Goal: Information Seeking & Learning: Check status

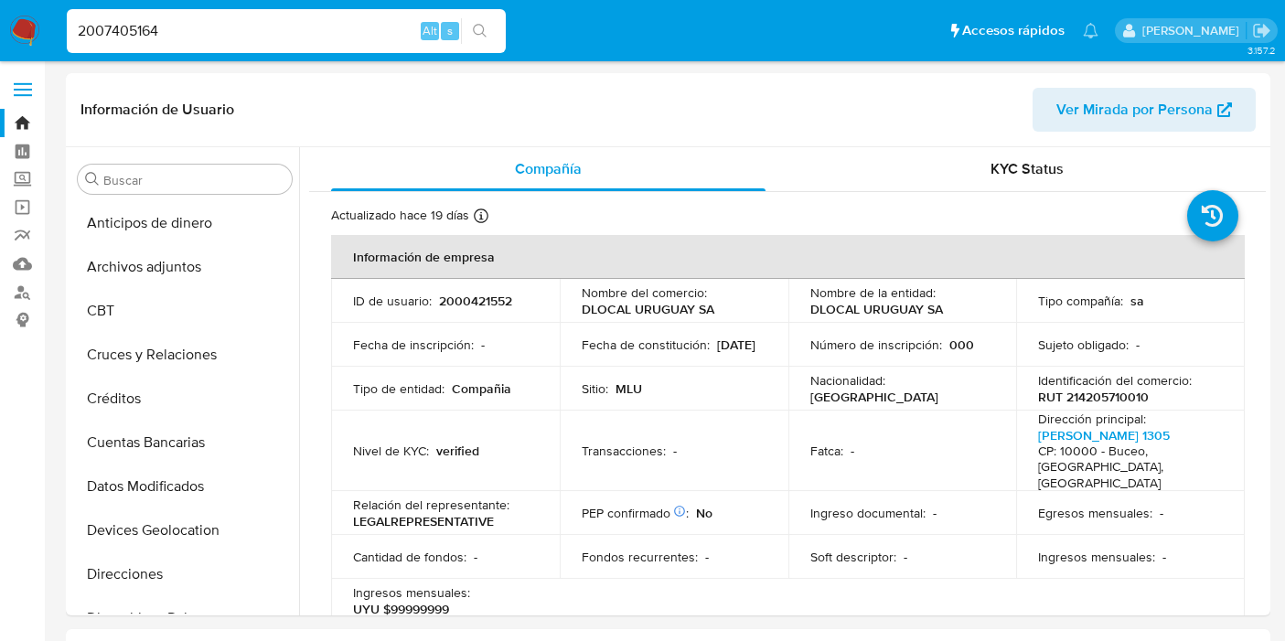
select select "10"
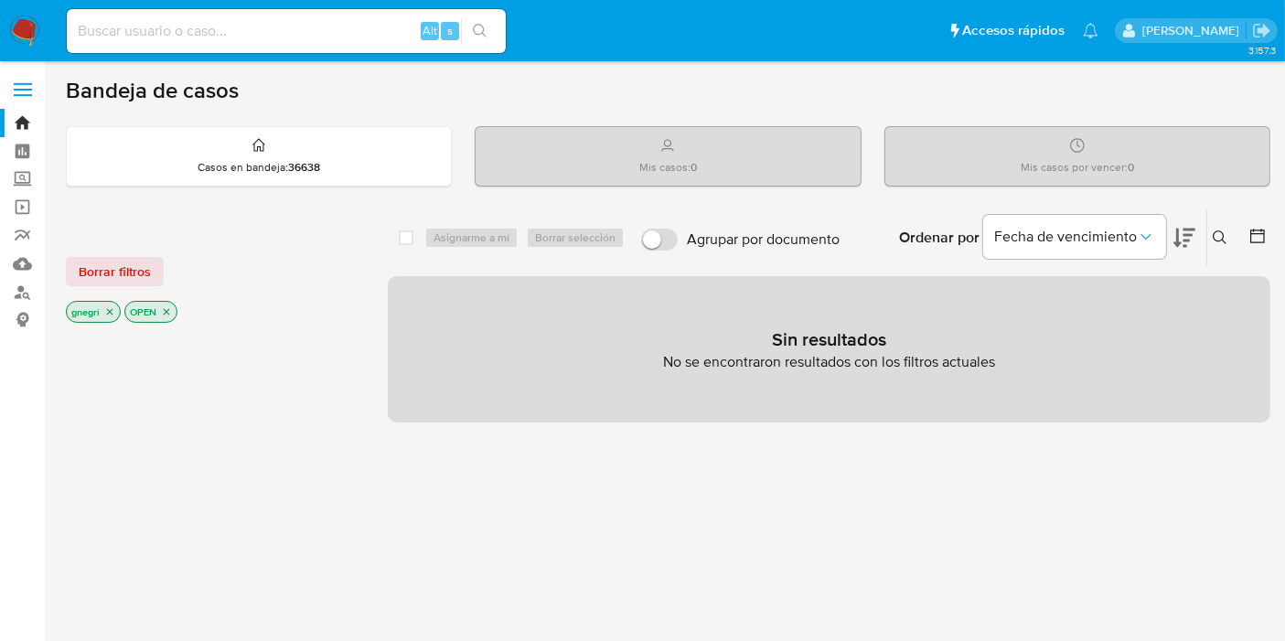
click at [311, 37] on input at bounding box center [286, 31] width 439 height 24
paste input "127202452"
type input "127202452"
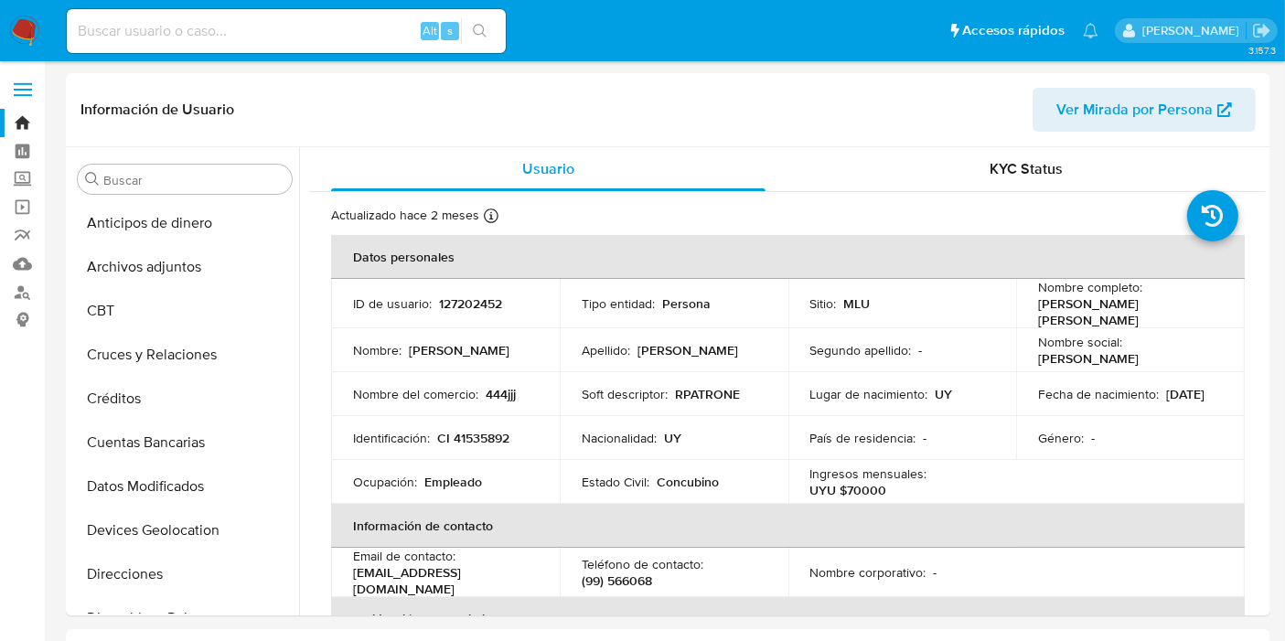
select select "10"
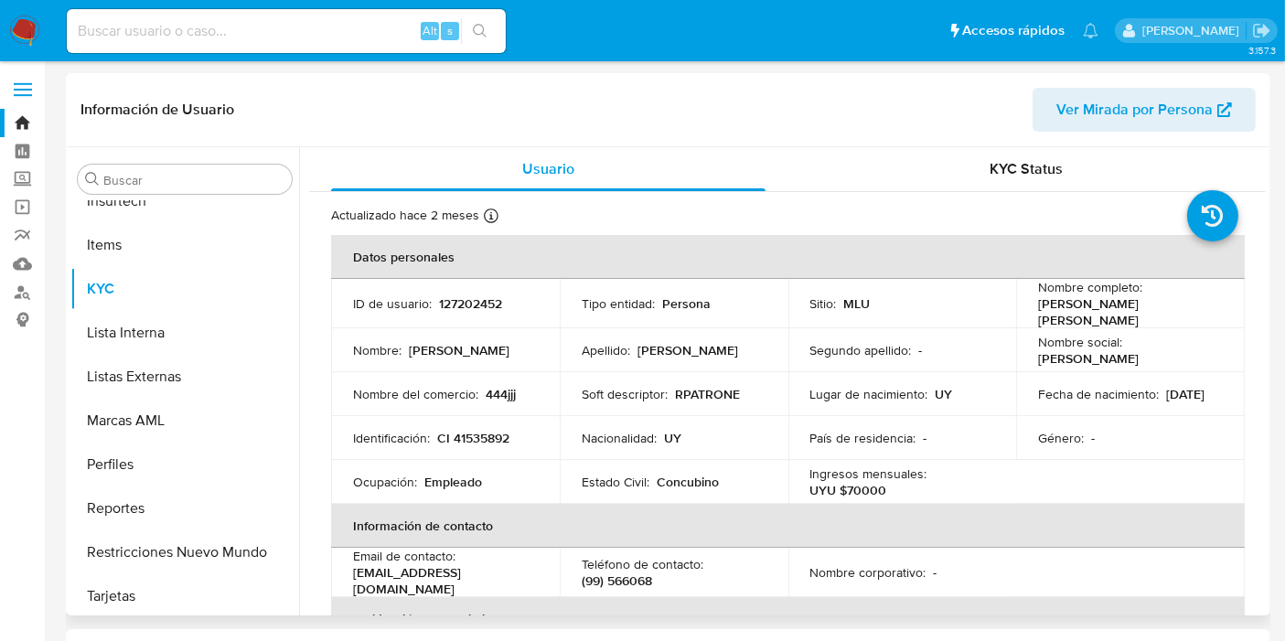
scroll to position [816, 0]
click at [227, 540] on button "Restricciones Nuevo Mundo" at bounding box center [177, 549] width 214 height 44
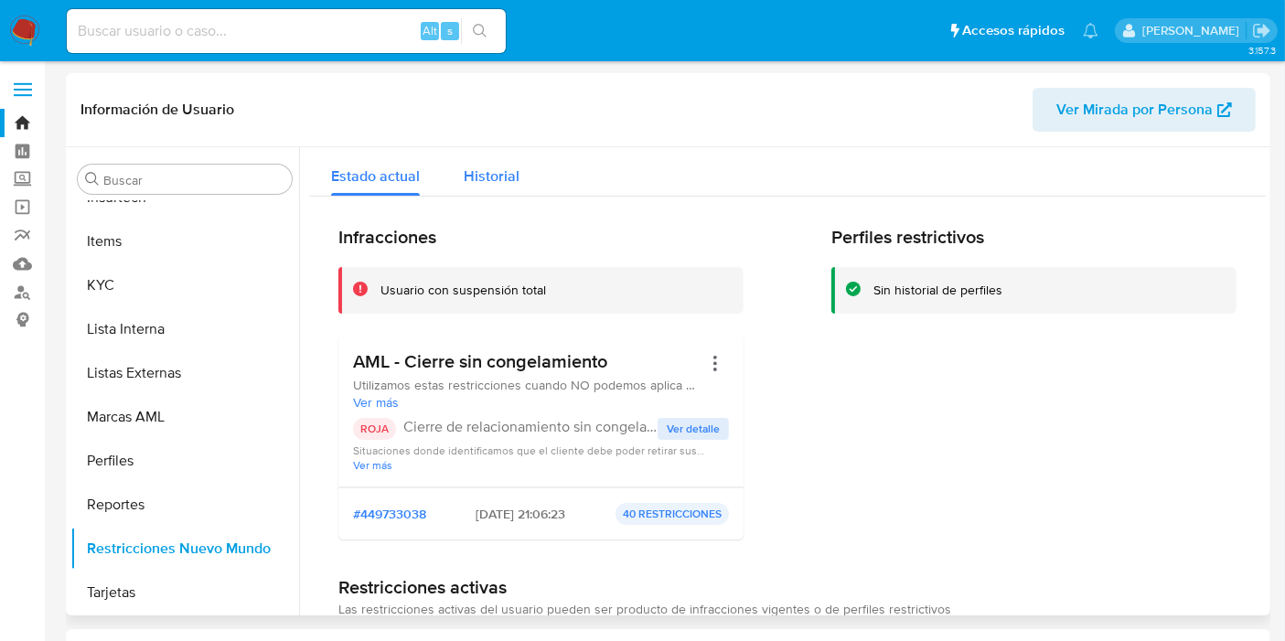
click at [480, 168] on span "Historial" at bounding box center [492, 175] width 56 height 21
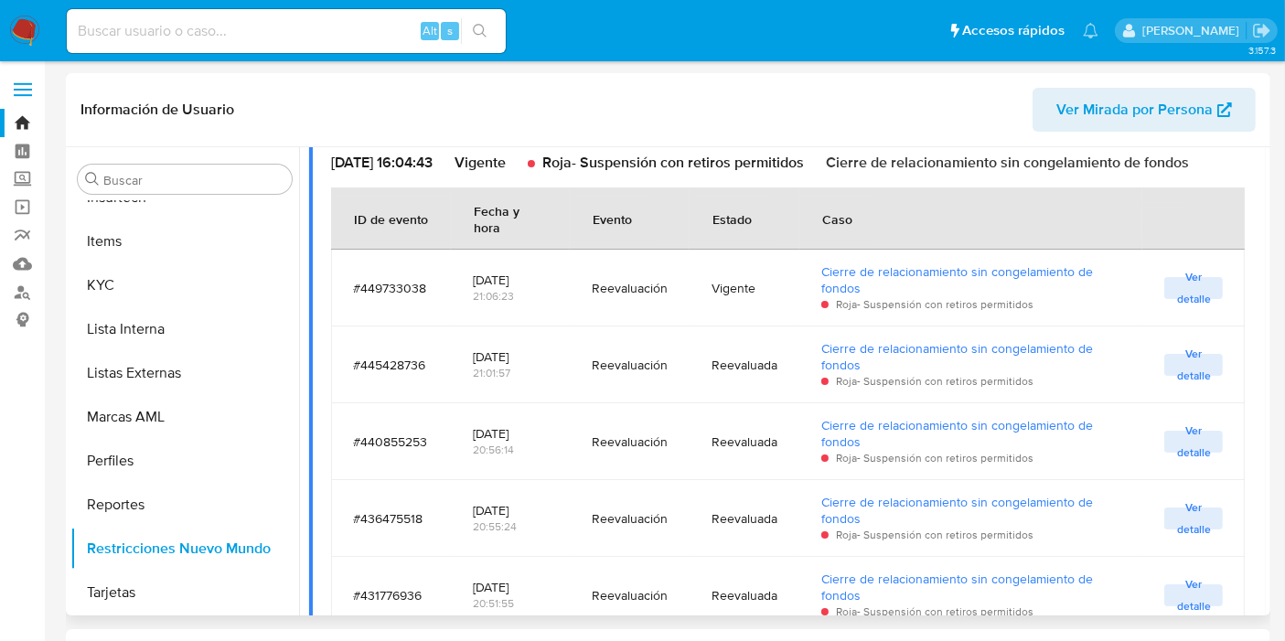
scroll to position [0, 0]
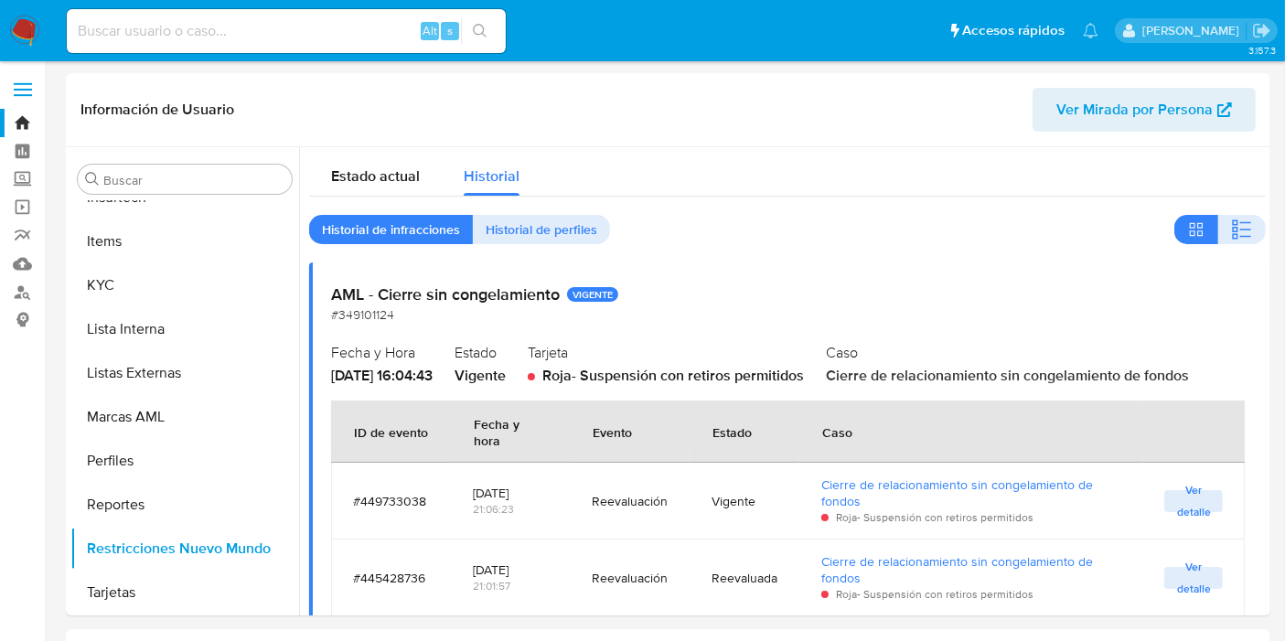
click at [253, 17] on div "Alt s" at bounding box center [286, 31] width 439 height 44
click at [260, 22] on input at bounding box center [286, 31] width 439 height 24
paste input "165545089"
type input "165545089"
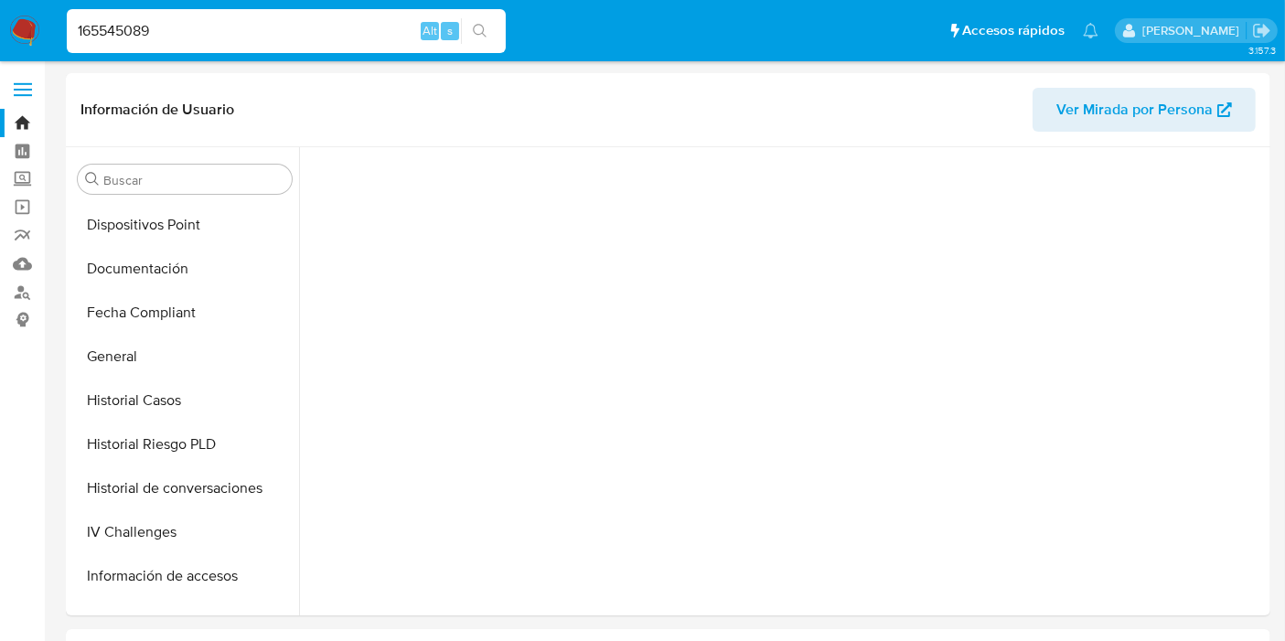
scroll to position [816, 0]
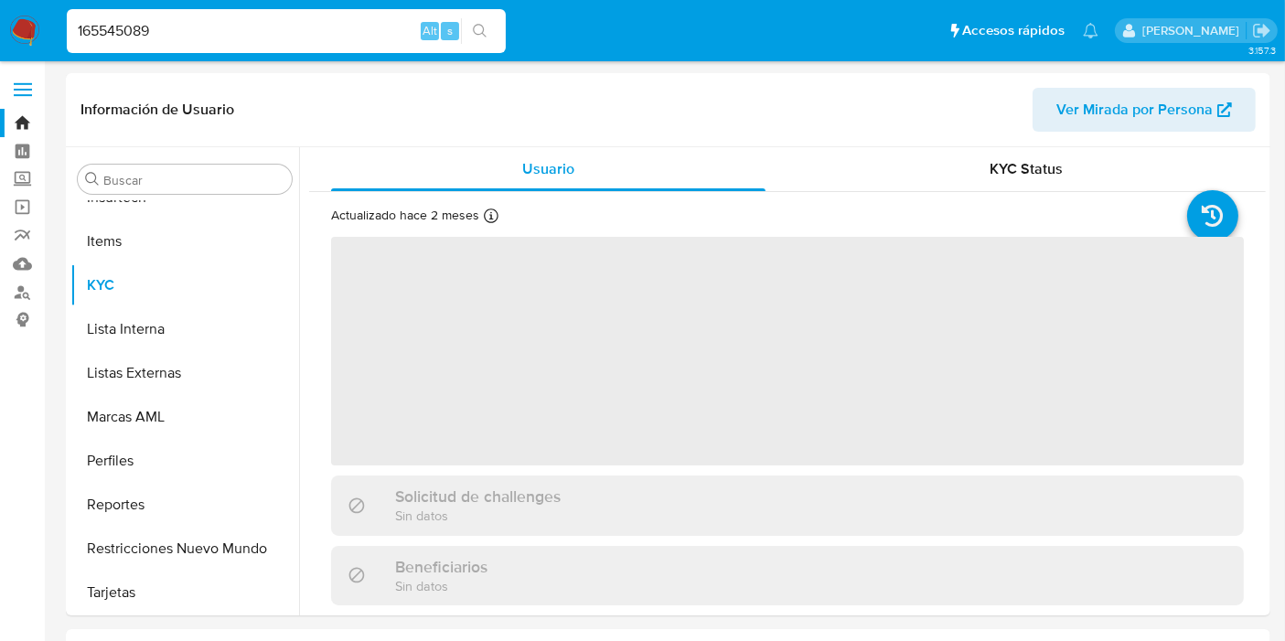
select select "10"
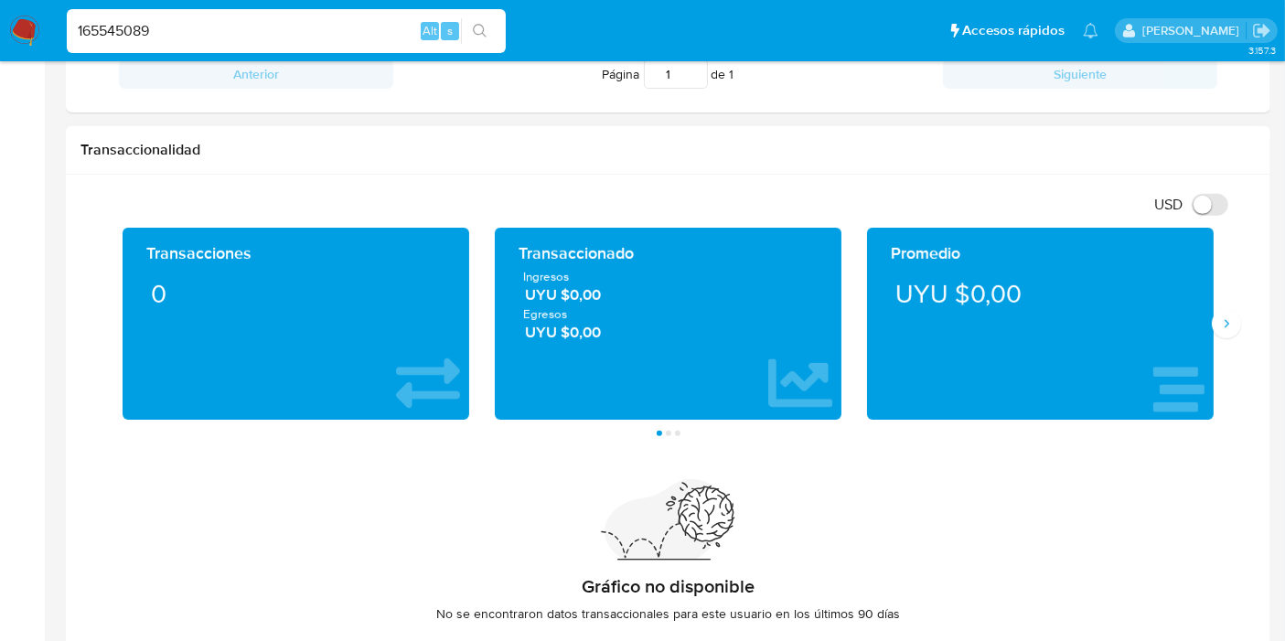
scroll to position [39, 0]
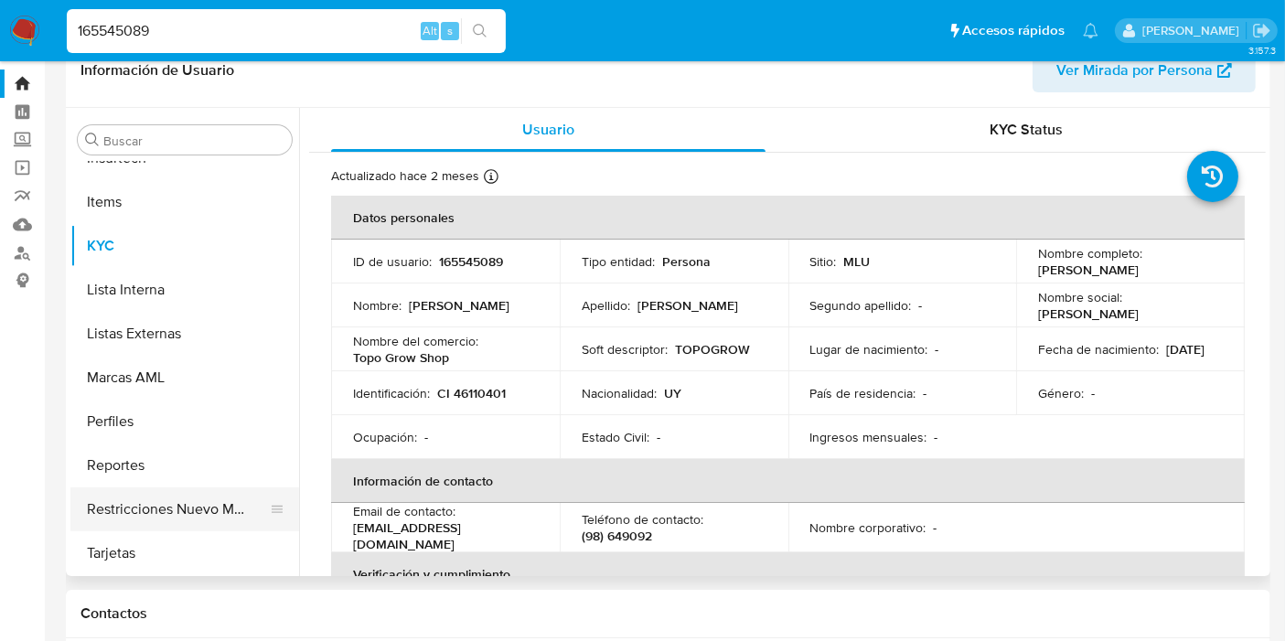
click at [219, 500] on button "Restricciones Nuevo Mundo" at bounding box center [177, 509] width 214 height 44
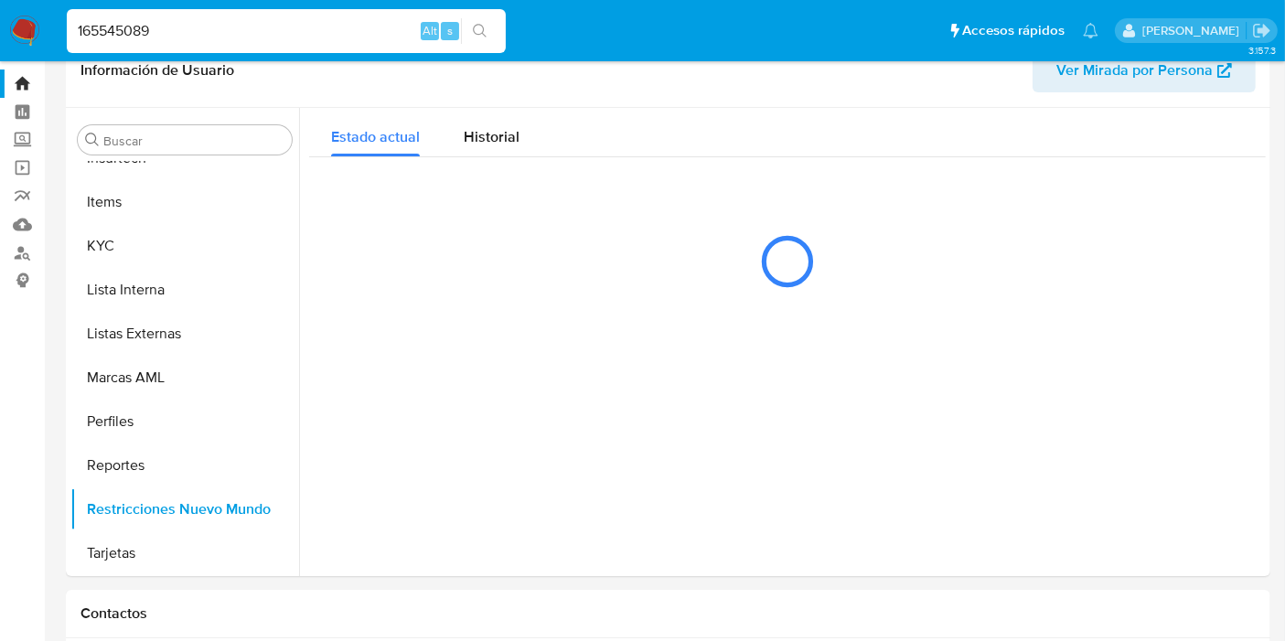
click at [161, 26] on input "165545089" at bounding box center [286, 31] width 439 height 24
click at [159, 25] on input "165545089" at bounding box center [286, 31] width 439 height 24
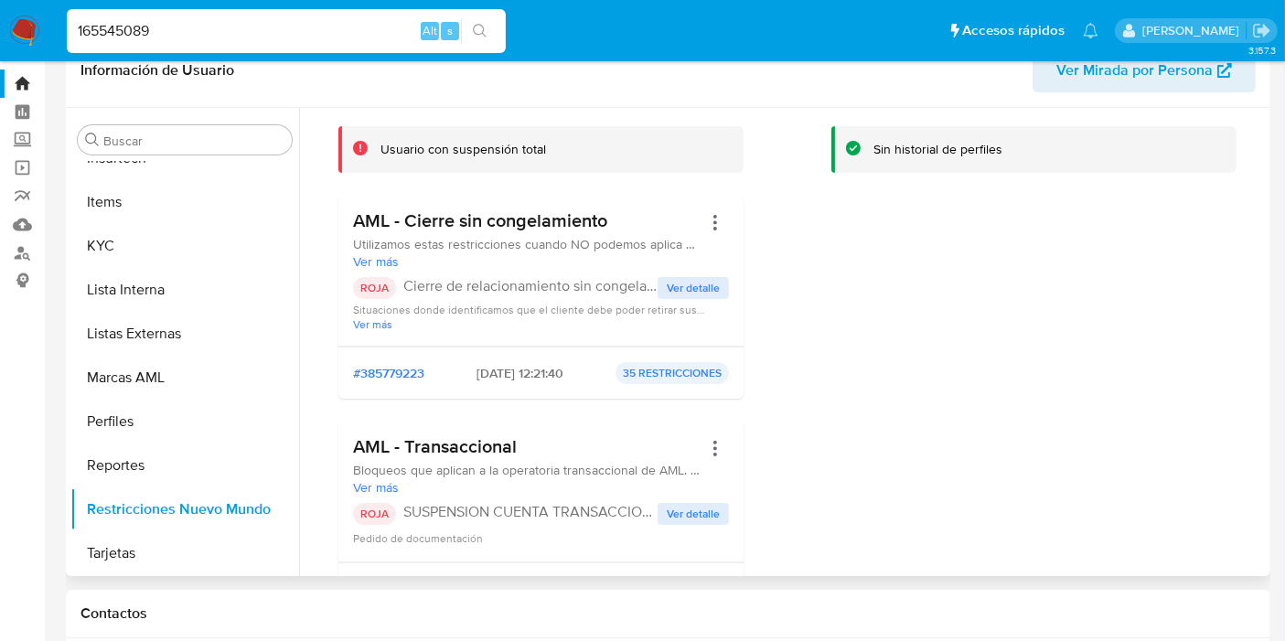
scroll to position [203, 0]
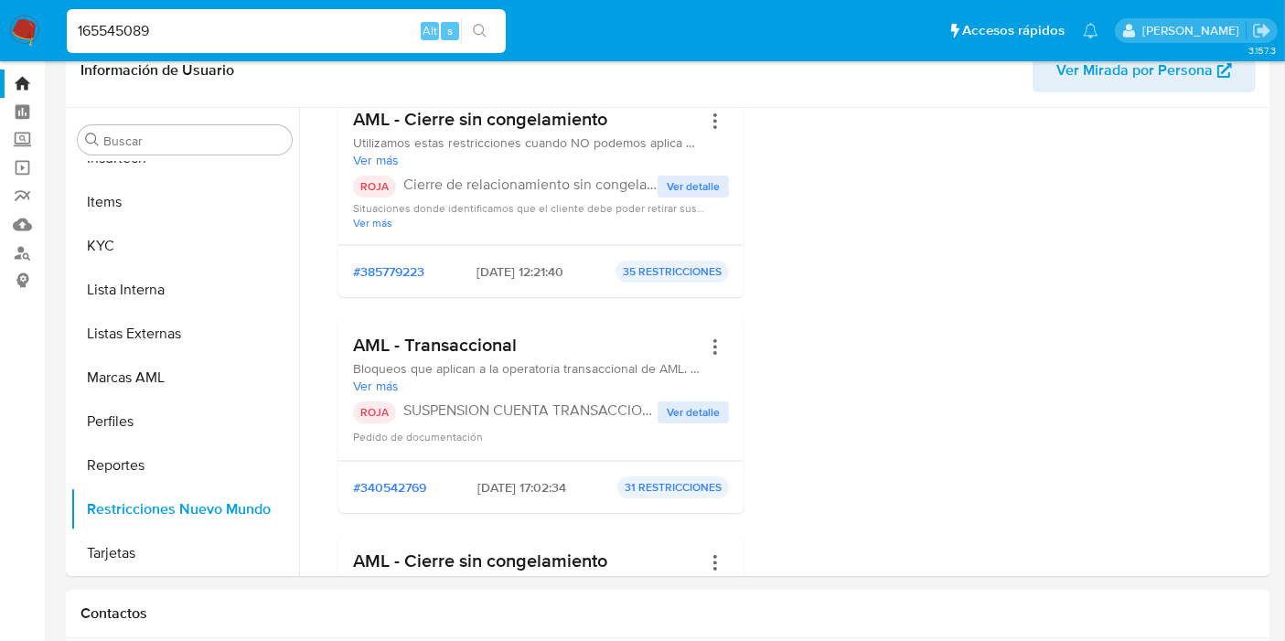
click at [127, 34] on input "165545089" at bounding box center [286, 31] width 439 height 24
paste input "2007405164"
type input "2007405164"
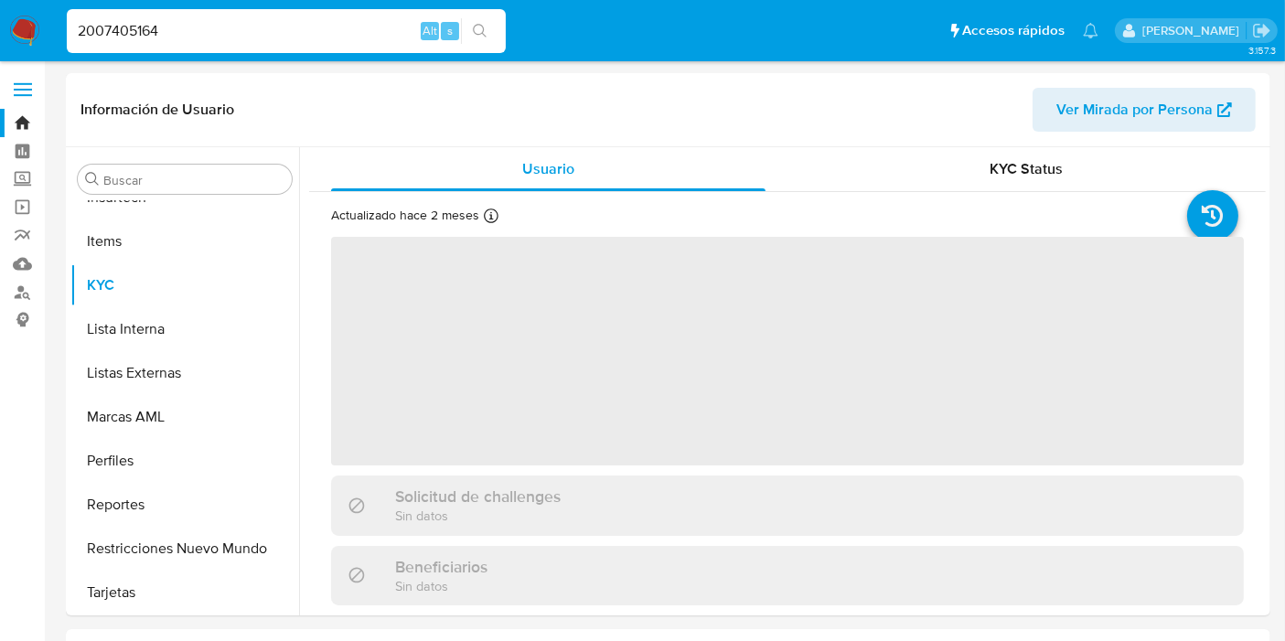
scroll to position [1629, 0]
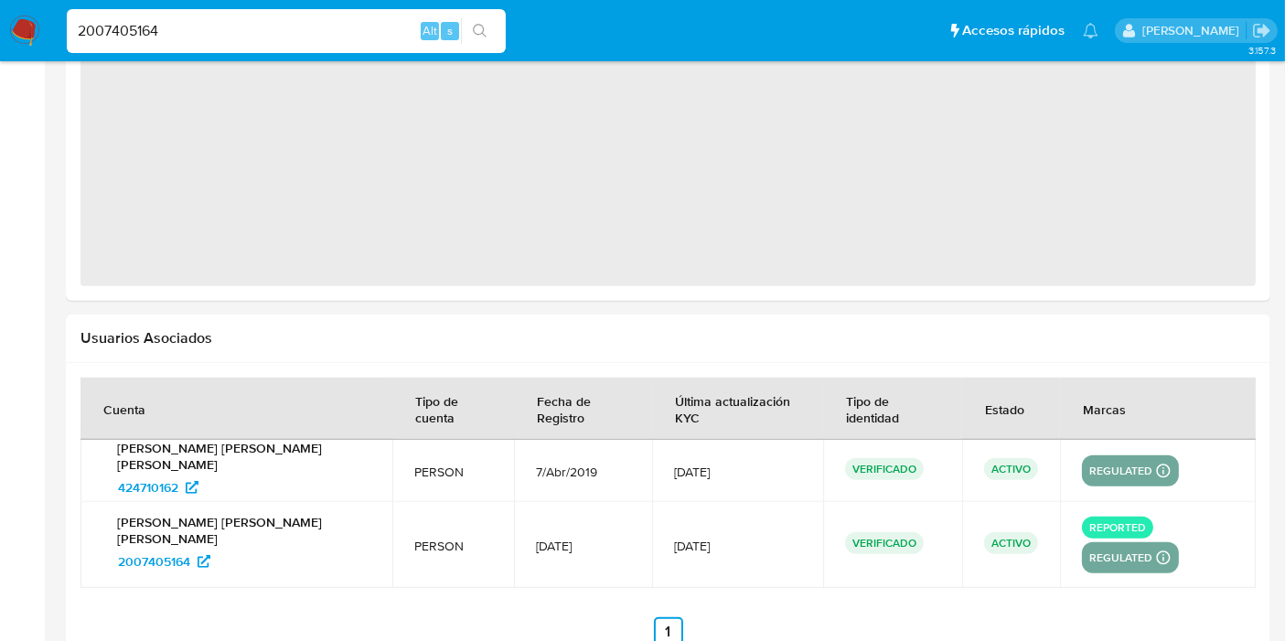
select select "10"
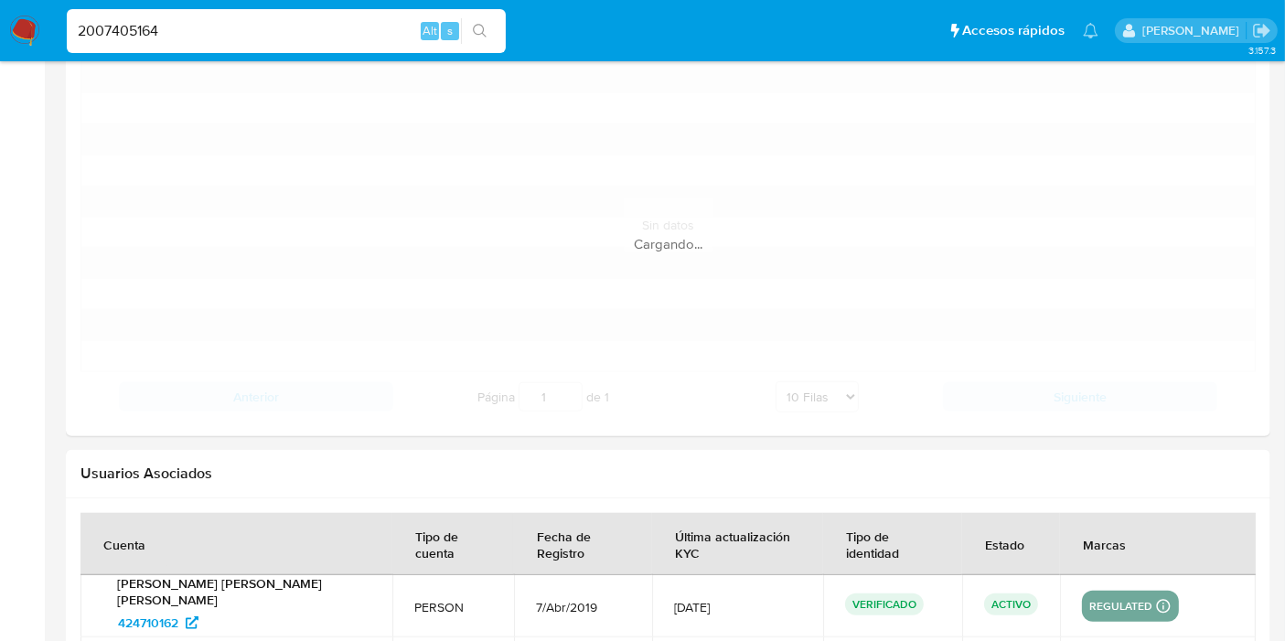
scroll to position [1757, 0]
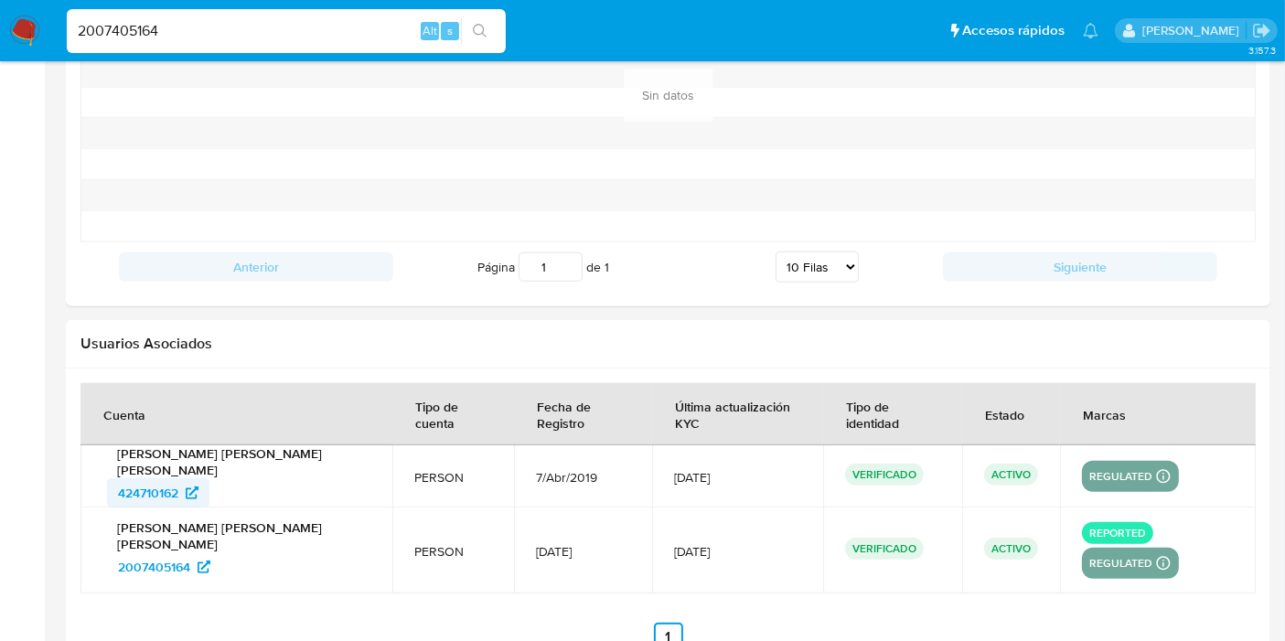
click at [166, 478] on span "424710162" at bounding box center [148, 492] width 60 height 29
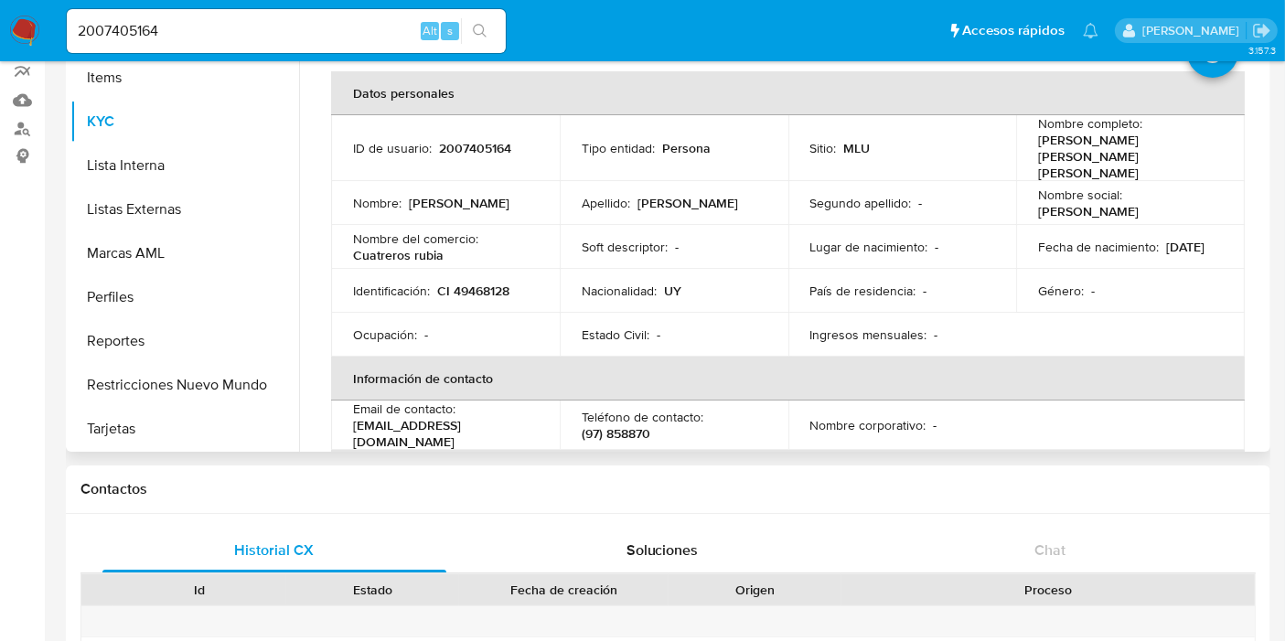
scroll to position [30, 0]
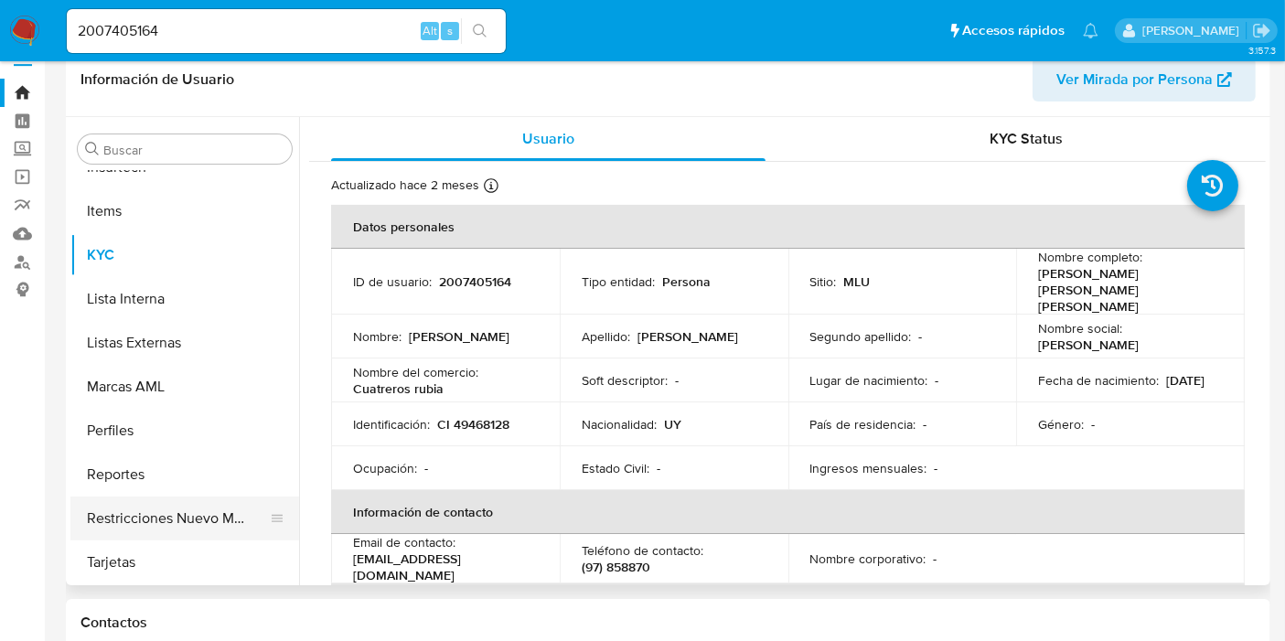
click at [180, 514] on button "Restricciones Nuevo Mundo" at bounding box center [177, 518] width 214 height 44
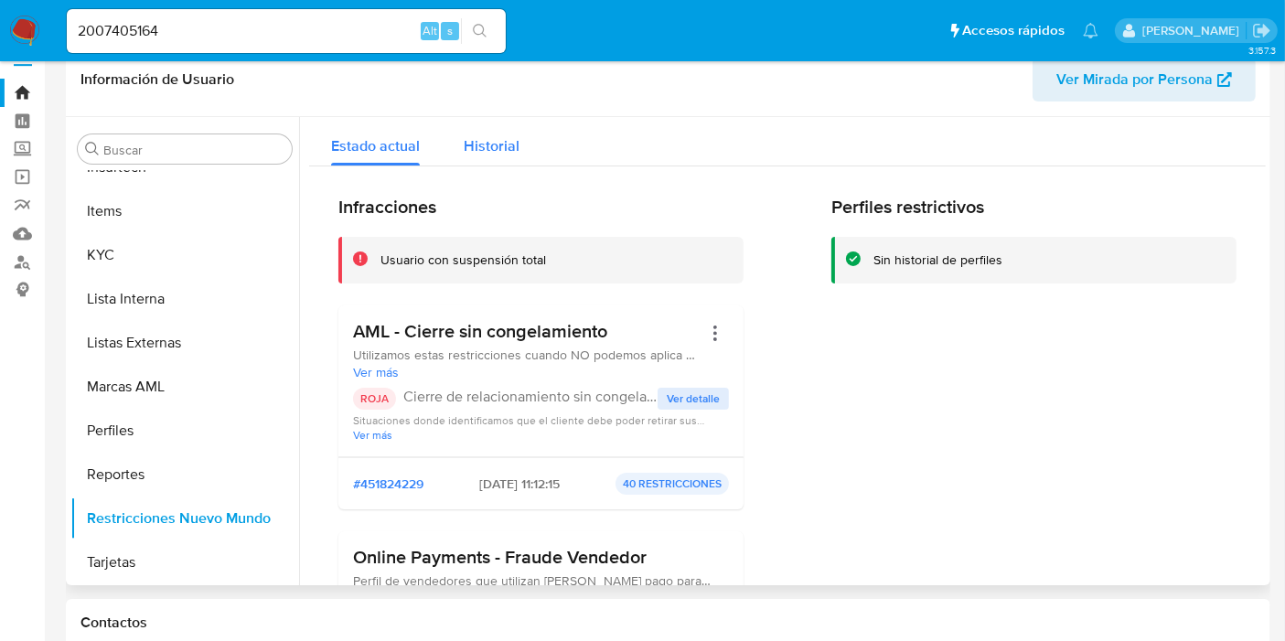
click at [485, 151] on span "Historial" at bounding box center [492, 145] width 56 height 21
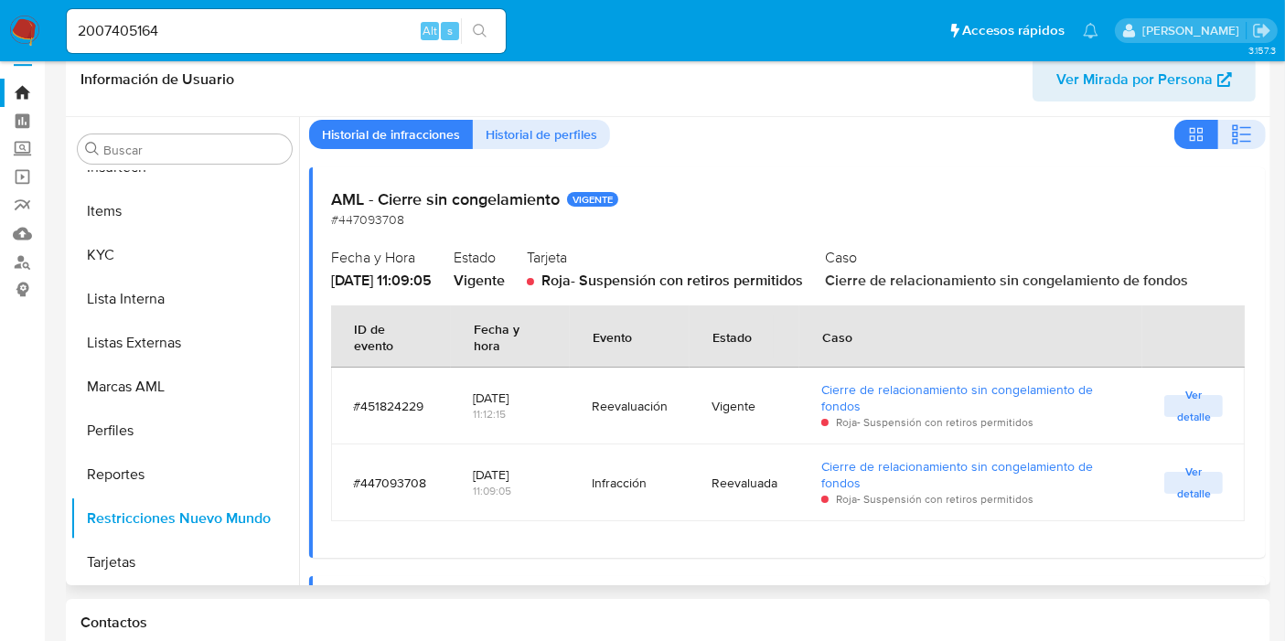
scroll to position [61, 0]
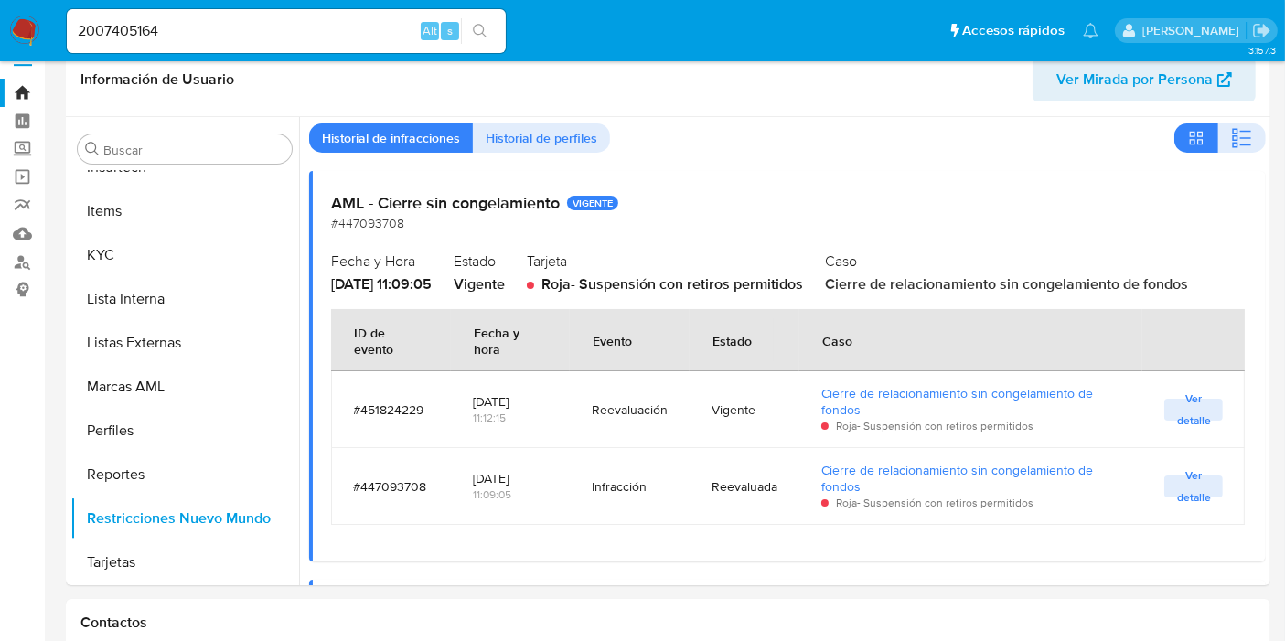
click at [135, 25] on input "2007405164" at bounding box center [286, 31] width 439 height 24
paste input "353719911"
type input "2353719911"
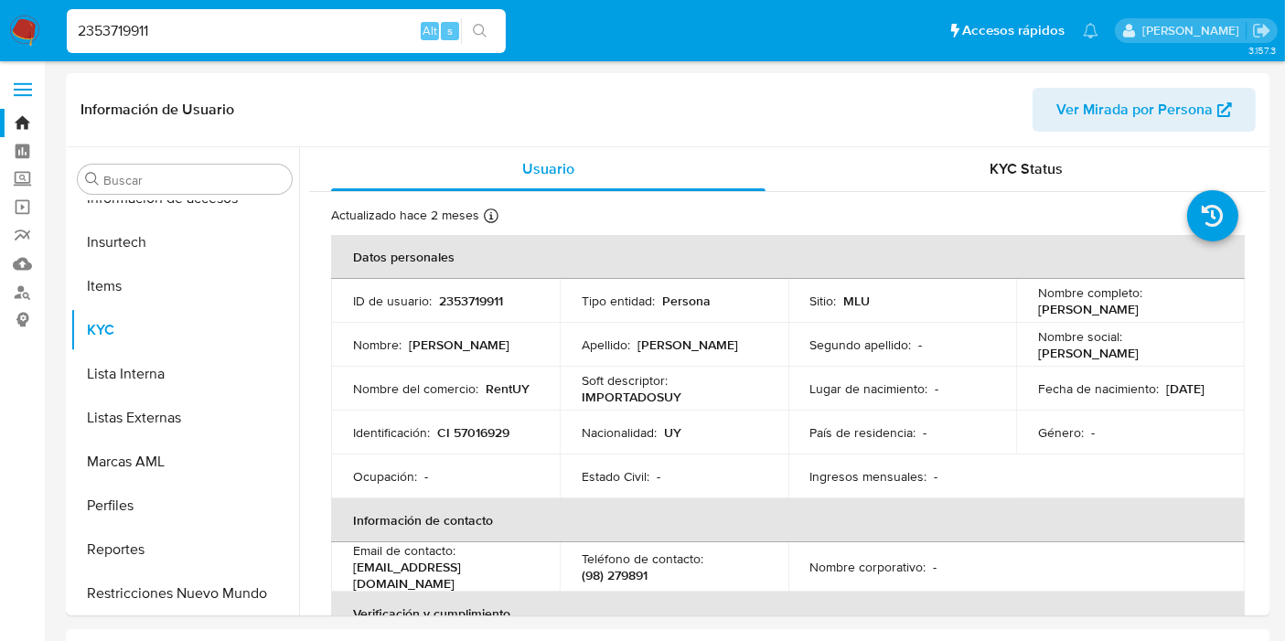
select select "10"
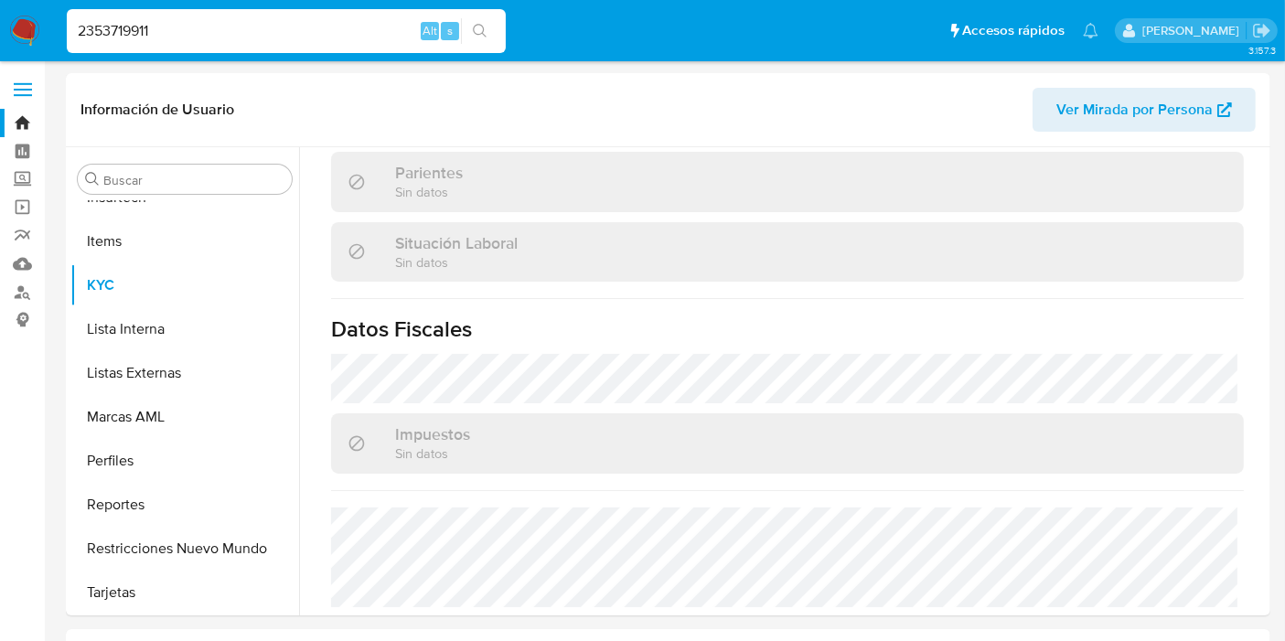
click at [151, 28] on input "2353719911" at bounding box center [286, 31] width 439 height 24
paste input "1526086996"
type input "1526086996"
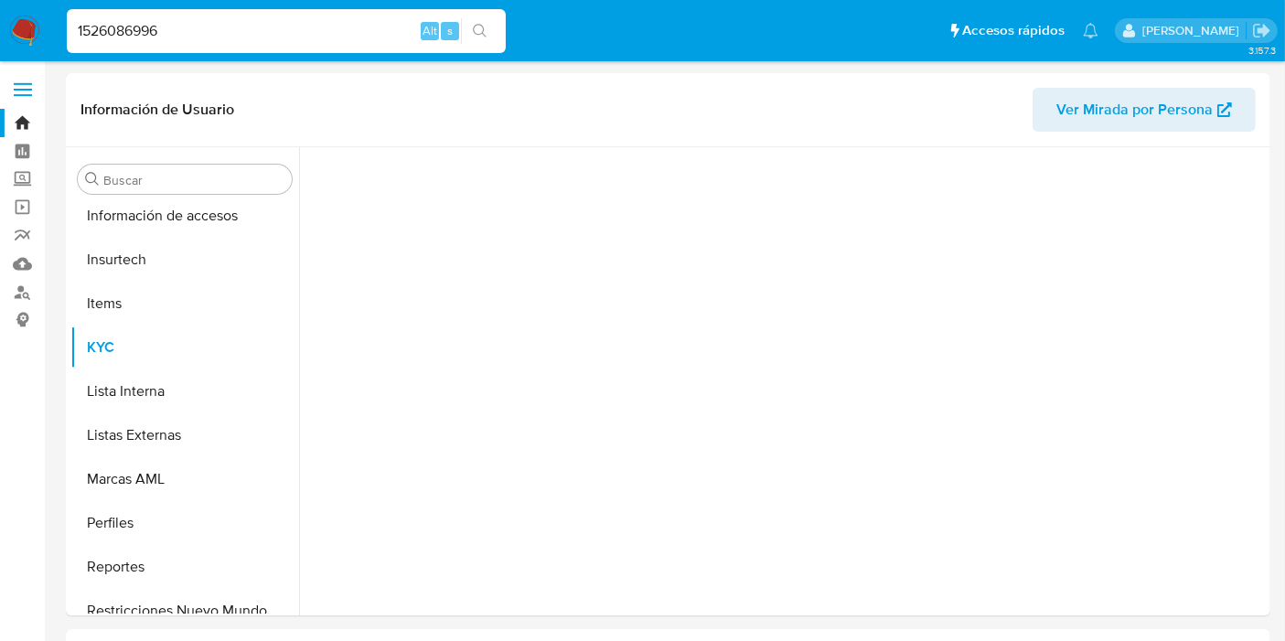
scroll to position [816, 0]
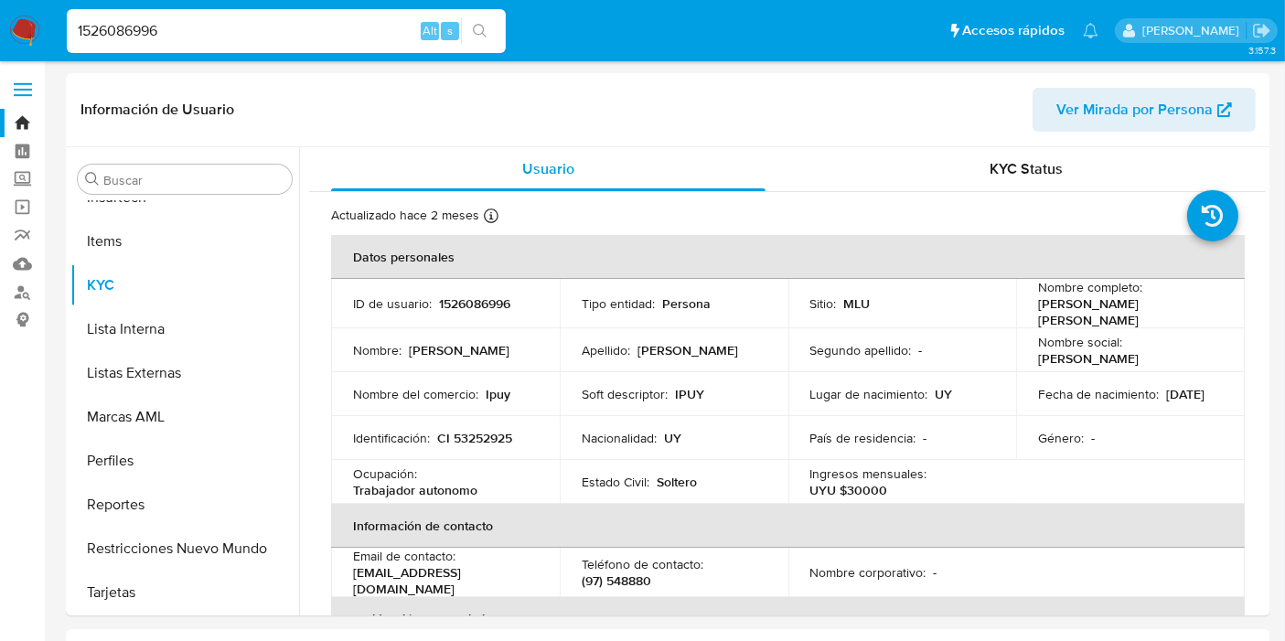
select select "10"
click at [160, 561] on button "Restricciones Nuevo Mundo" at bounding box center [177, 549] width 214 height 44
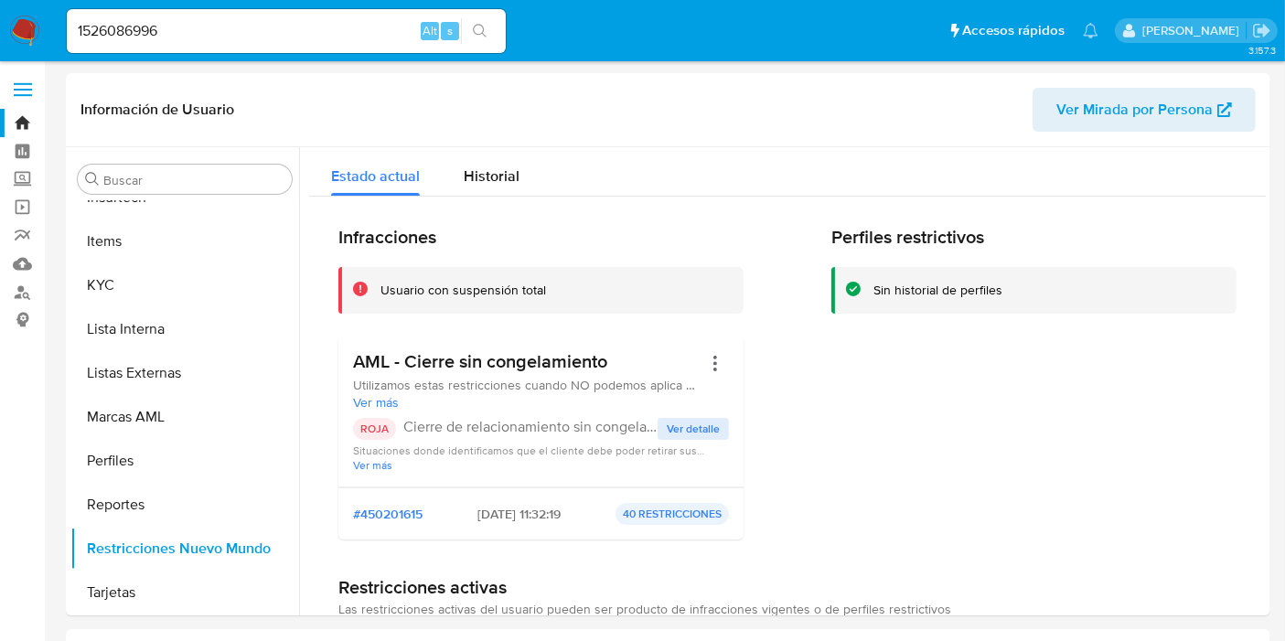
scroll to position [2192, 0]
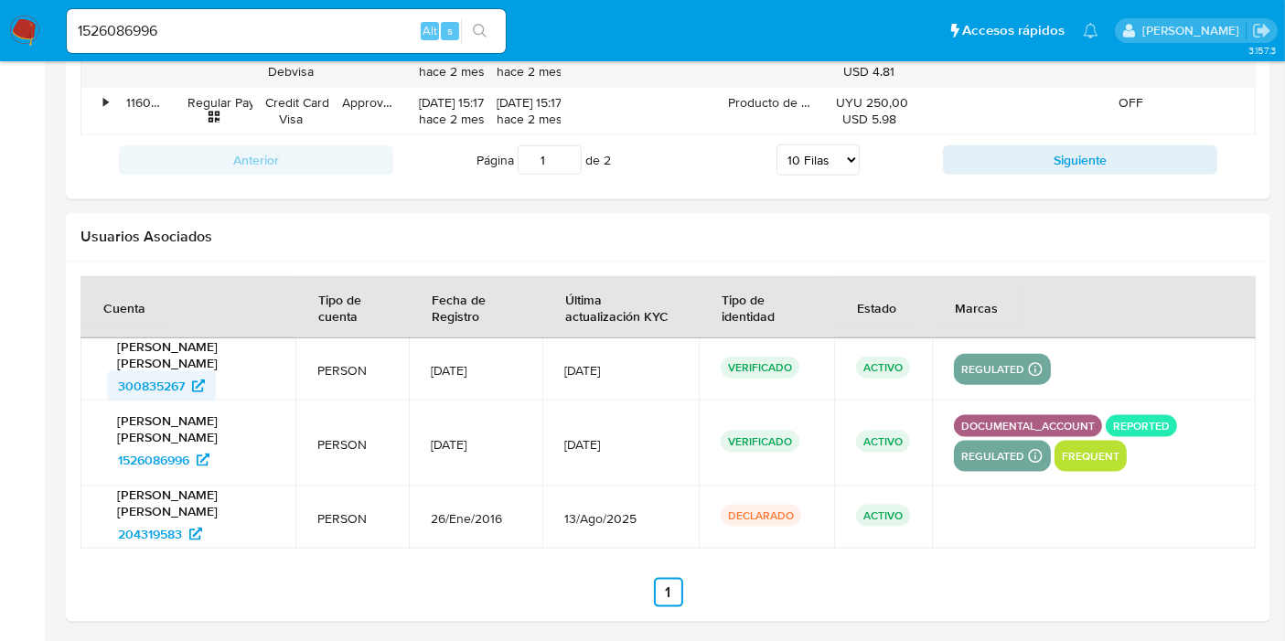
click at [145, 386] on span "300835267" at bounding box center [151, 385] width 67 height 29
click at [170, 524] on span "204319583" at bounding box center [150, 533] width 64 height 29
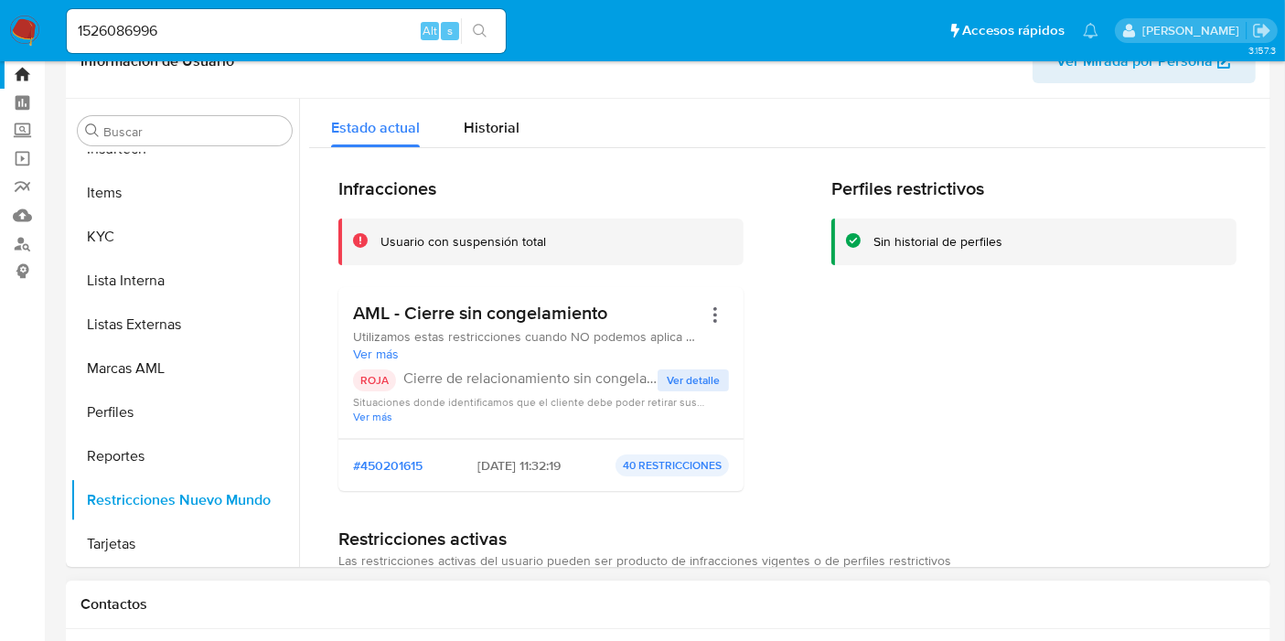
scroll to position [0, 0]
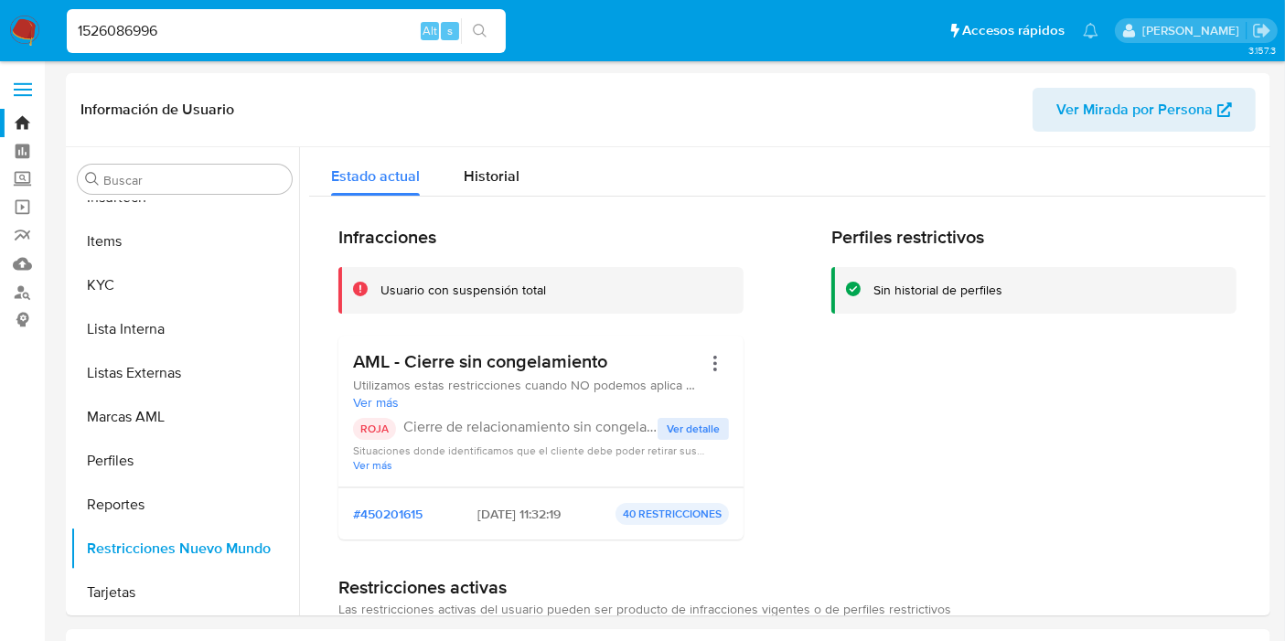
click at [255, 22] on input "1526086996" at bounding box center [286, 31] width 439 height 24
click at [478, 182] on span "Historial" at bounding box center [492, 175] width 56 height 21
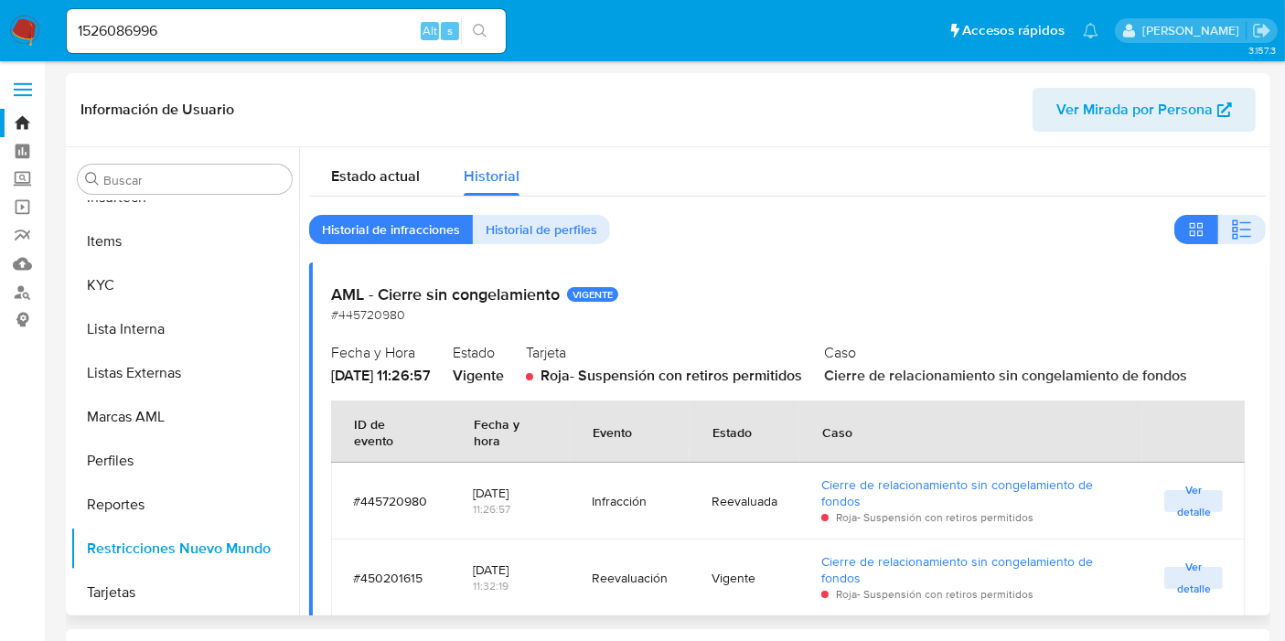
scroll to position [60, 0]
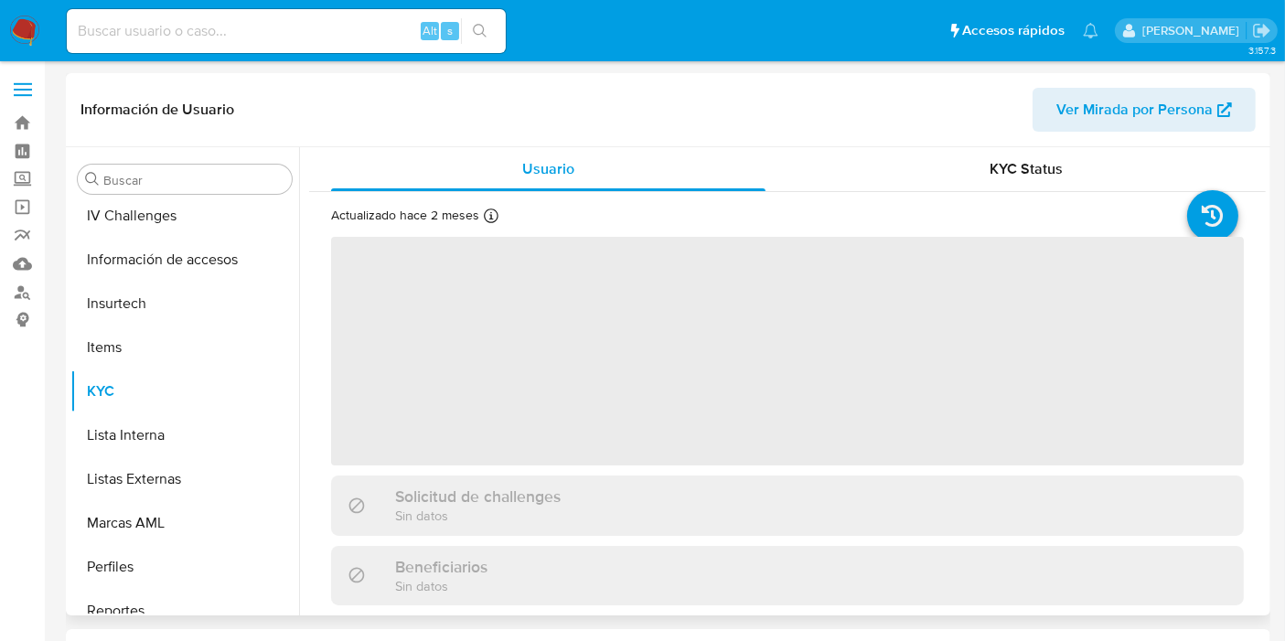
scroll to position [816, 0]
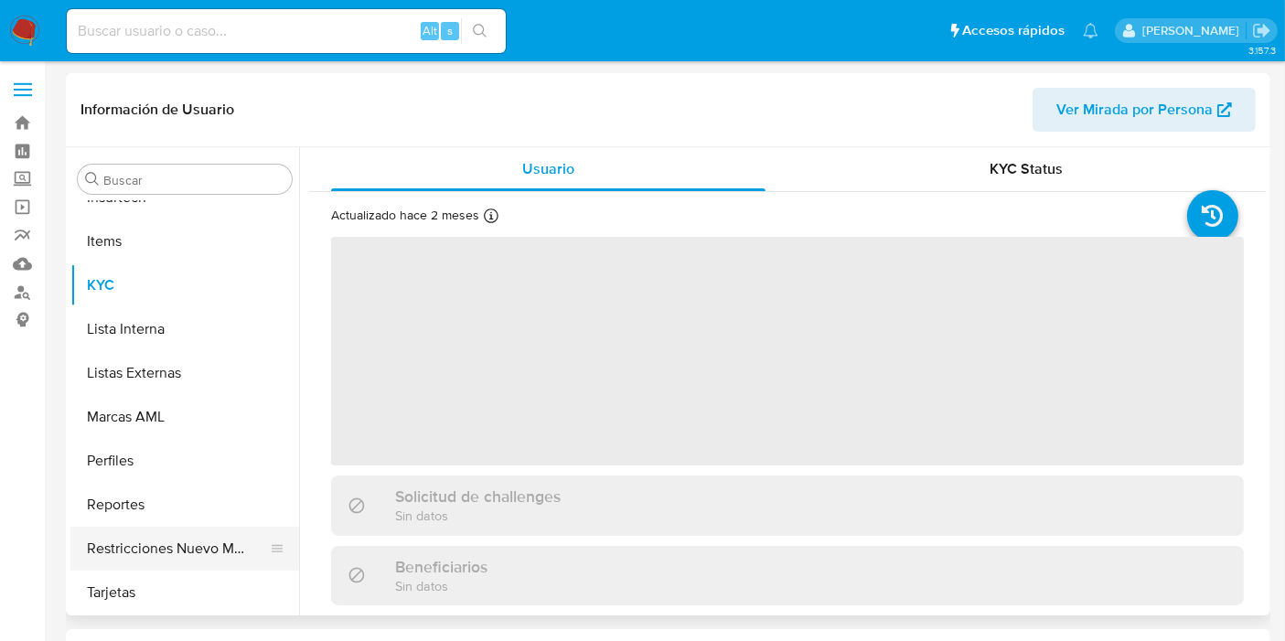
click at [212, 539] on button "Restricciones Nuevo Mundo" at bounding box center [177, 549] width 214 height 44
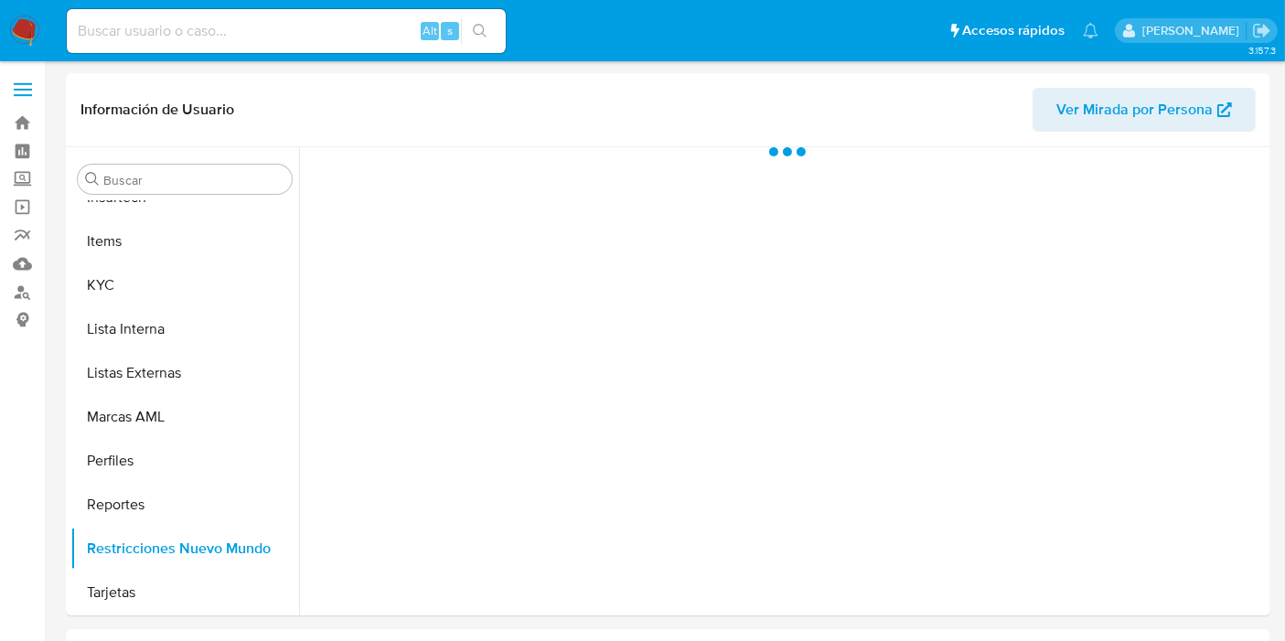
select select "10"
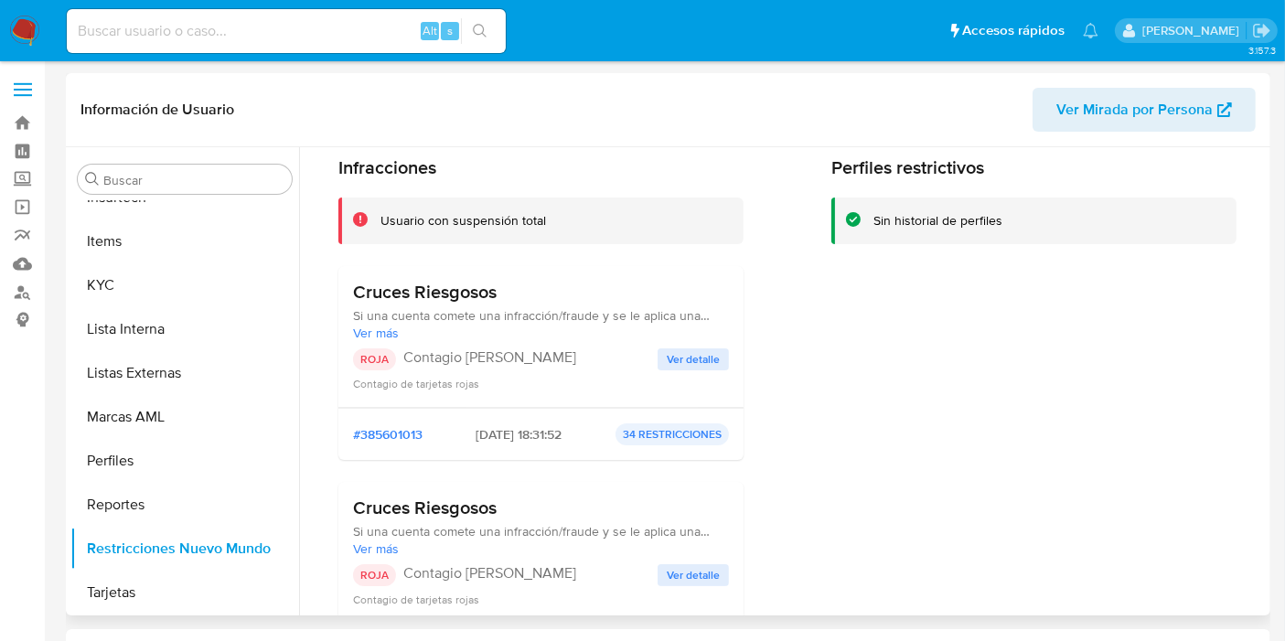
scroll to position [0, 0]
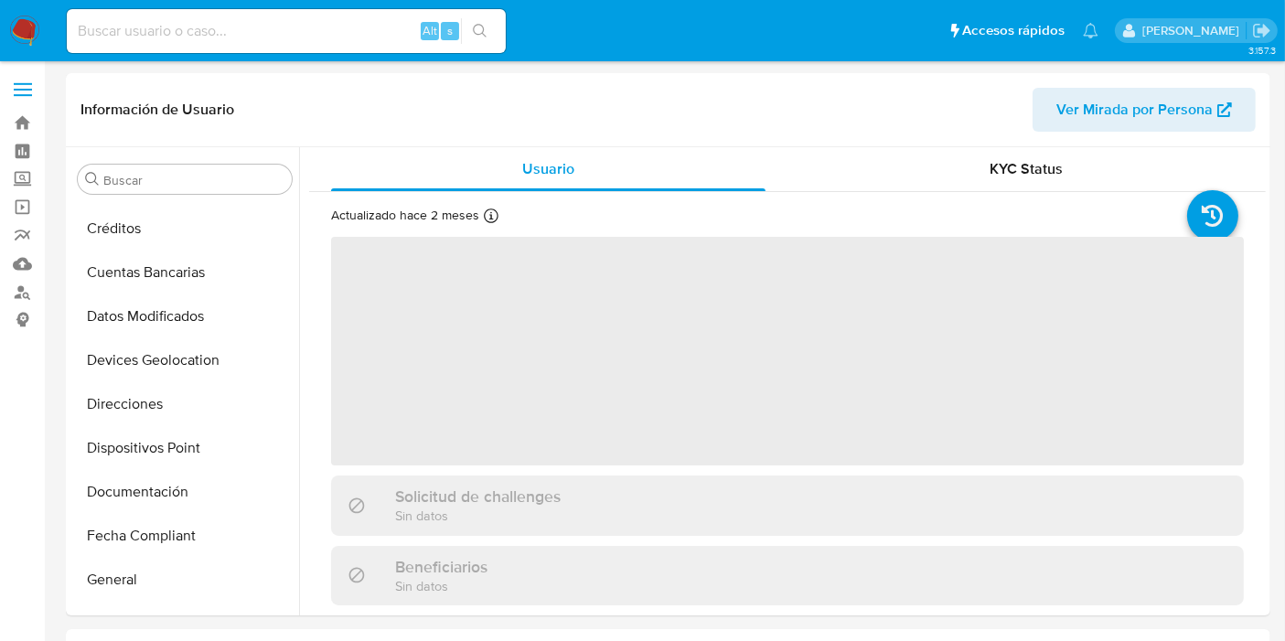
scroll to position [474, 0]
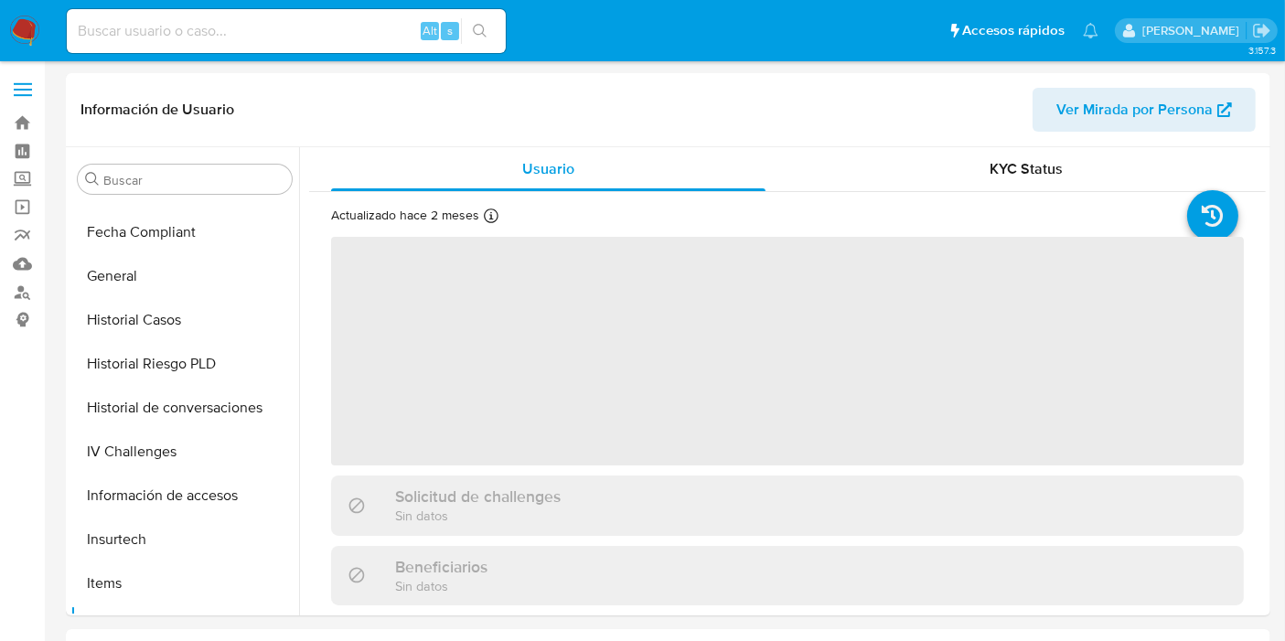
select select "10"
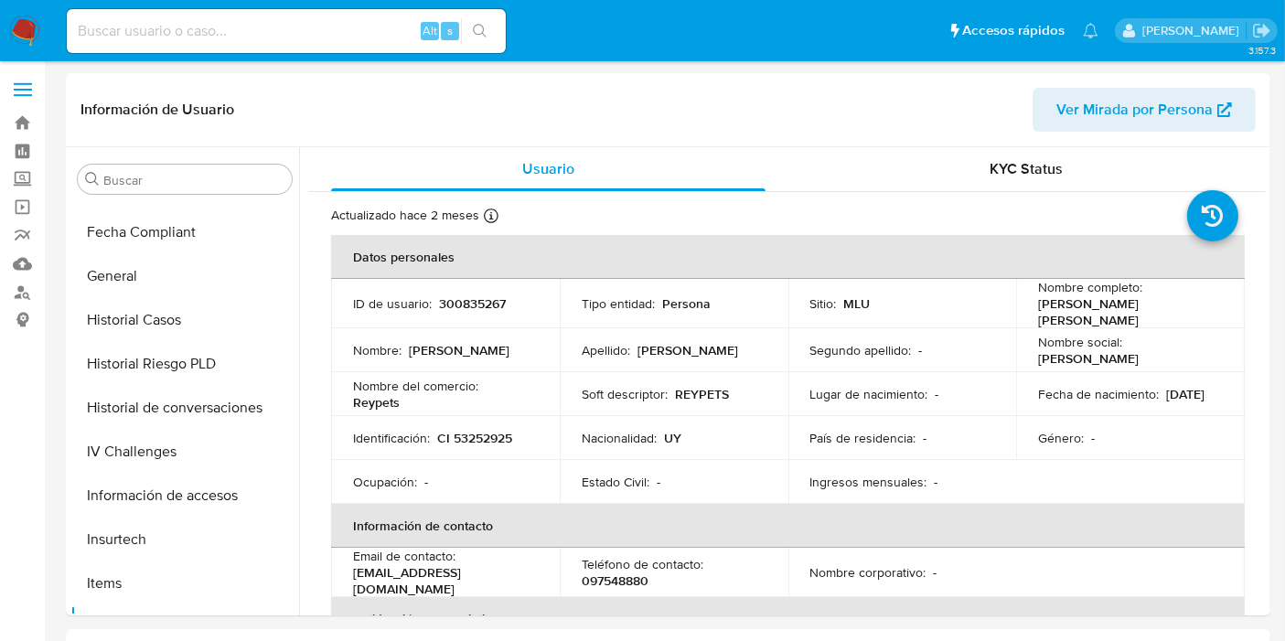
scroll to position [816, 0]
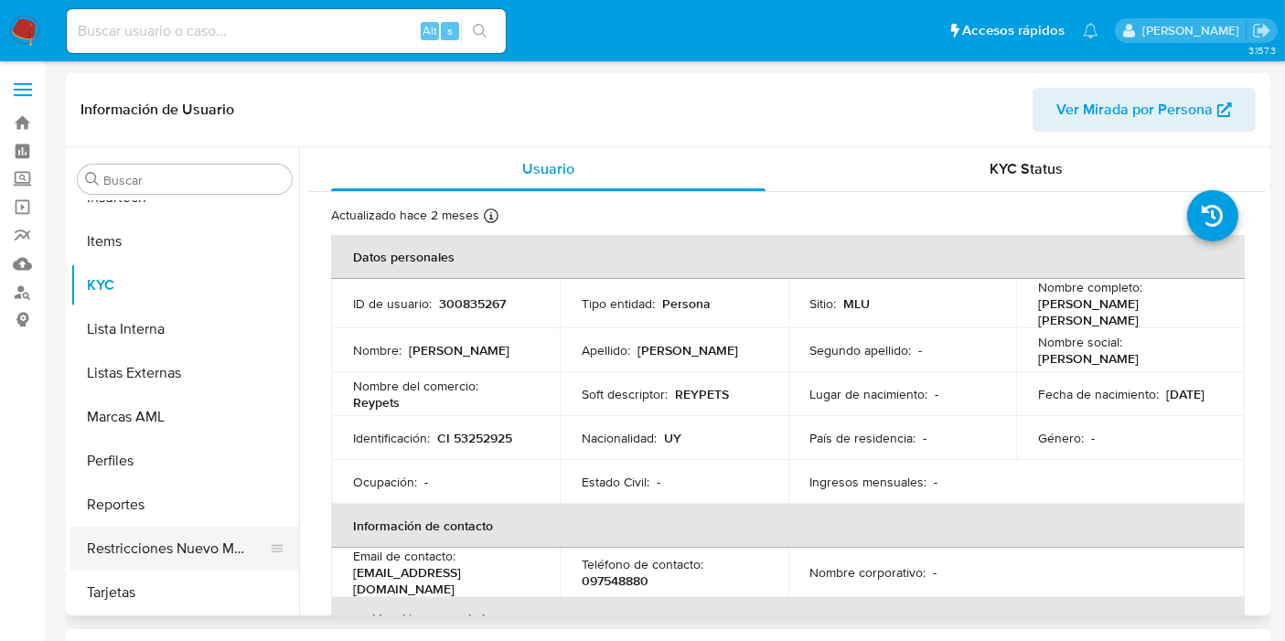
click at [225, 539] on button "Restricciones Nuevo Mundo" at bounding box center [177, 549] width 214 height 44
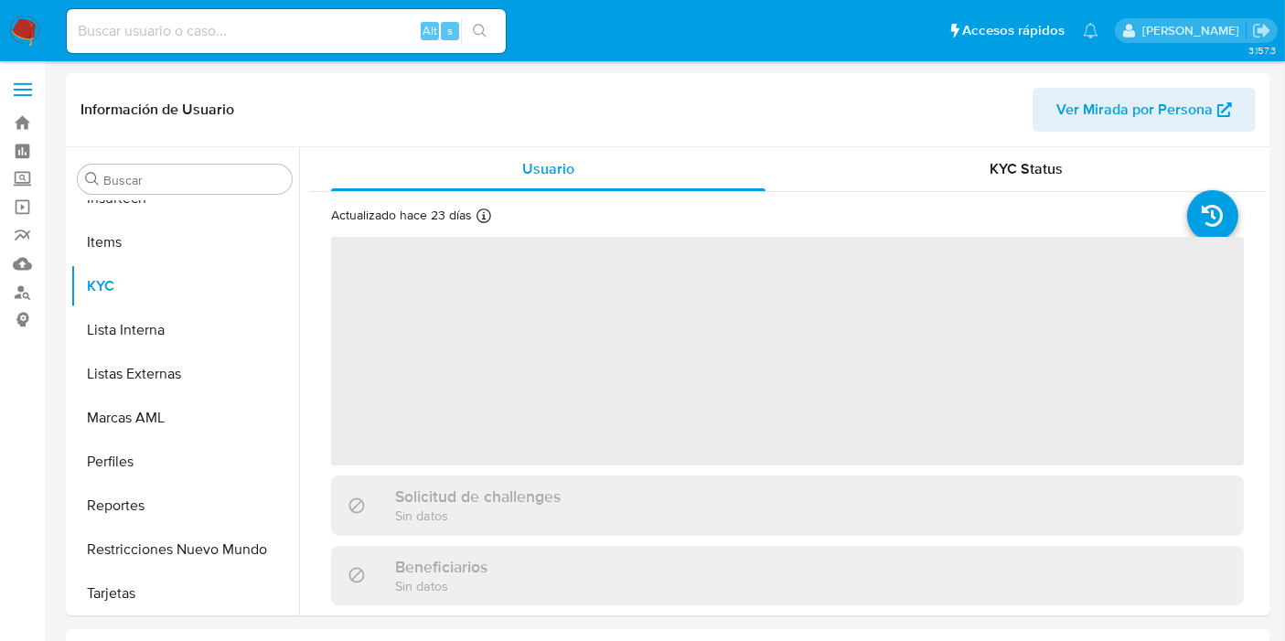
scroll to position [816, 0]
click at [211, 560] on button "Restricciones Nuevo Mundo" at bounding box center [177, 549] width 214 height 44
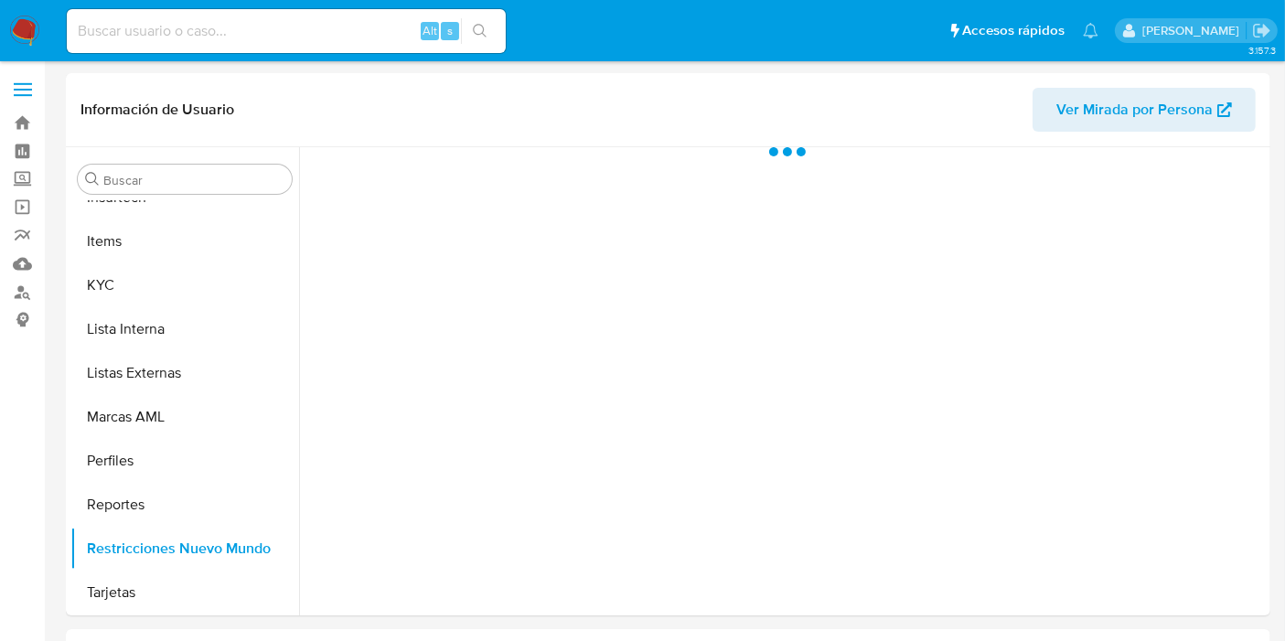
select select "10"
